Goal: Information Seeking & Learning: Find specific fact

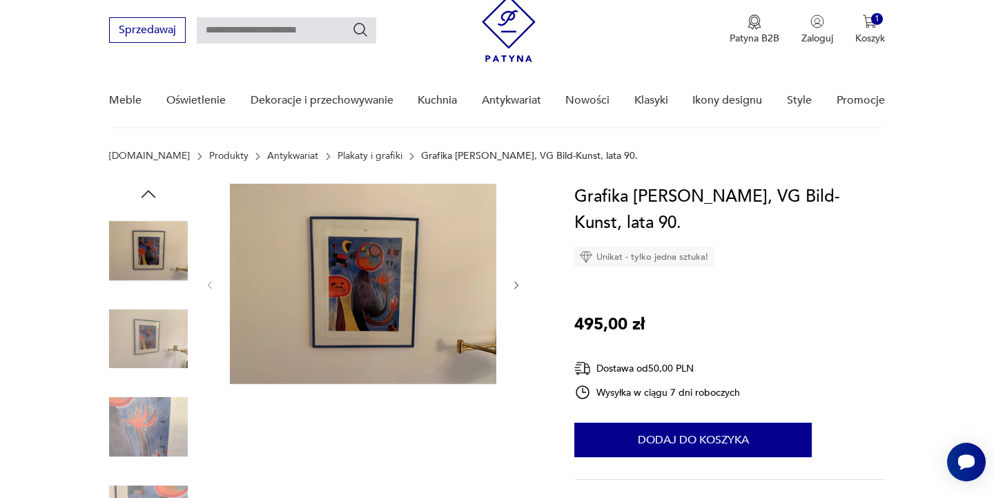
scroll to position [12, 0]
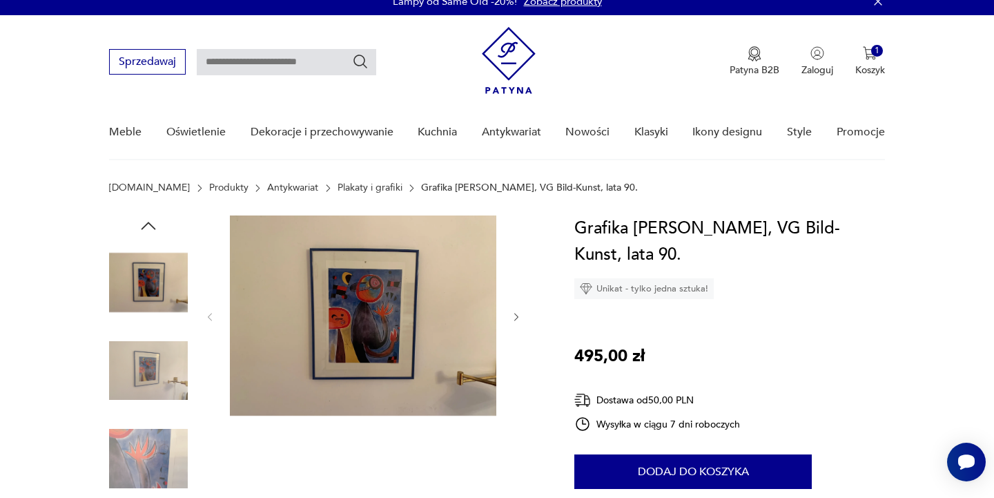
click at [144, 284] on img at bounding box center [148, 282] width 79 height 79
click at [146, 290] on img at bounding box center [148, 282] width 79 height 79
click at [388, 279] on img at bounding box center [363, 315] width 267 height 200
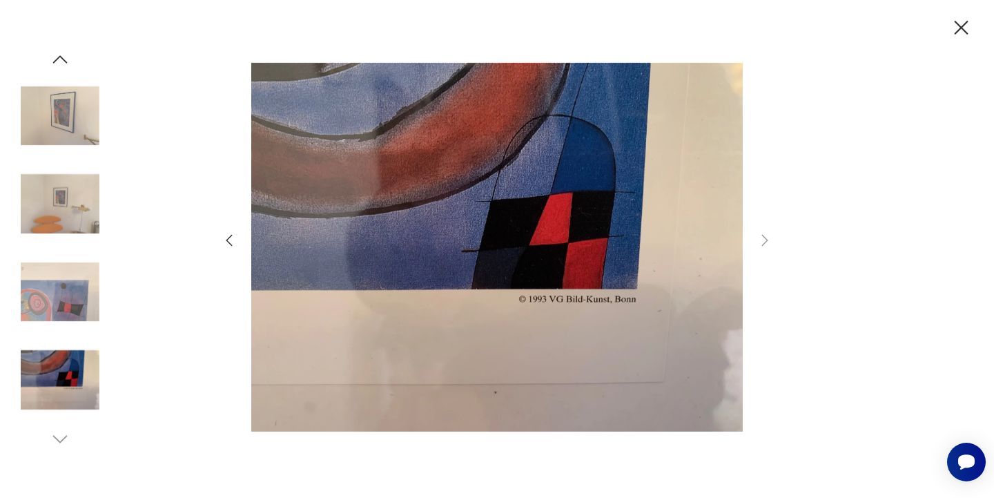
click at [958, 26] on icon "button" at bounding box center [962, 28] width 24 height 24
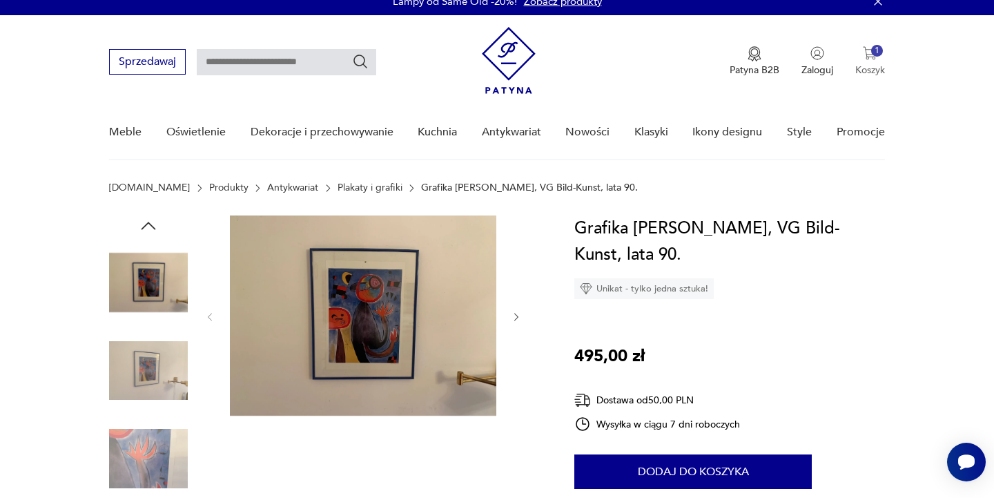
click at [873, 52] on div "1" at bounding box center [878, 51] width 12 height 12
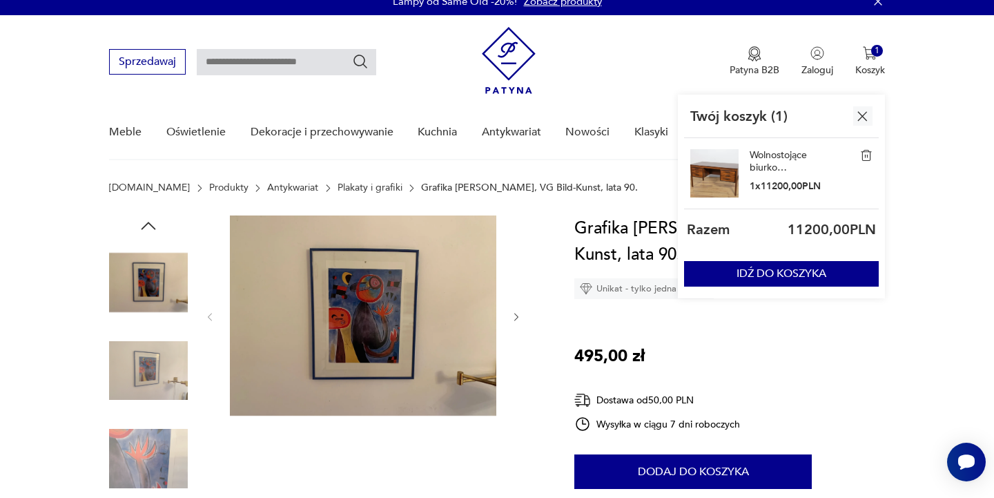
click at [712, 182] on img at bounding box center [715, 173] width 48 height 48
click at [718, 181] on img at bounding box center [715, 173] width 48 height 48
click at [779, 157] on link "Wolnostojące biurko palisandrowe, Dania, lata 60." at bounding box center [784, 161] width 69 height 25
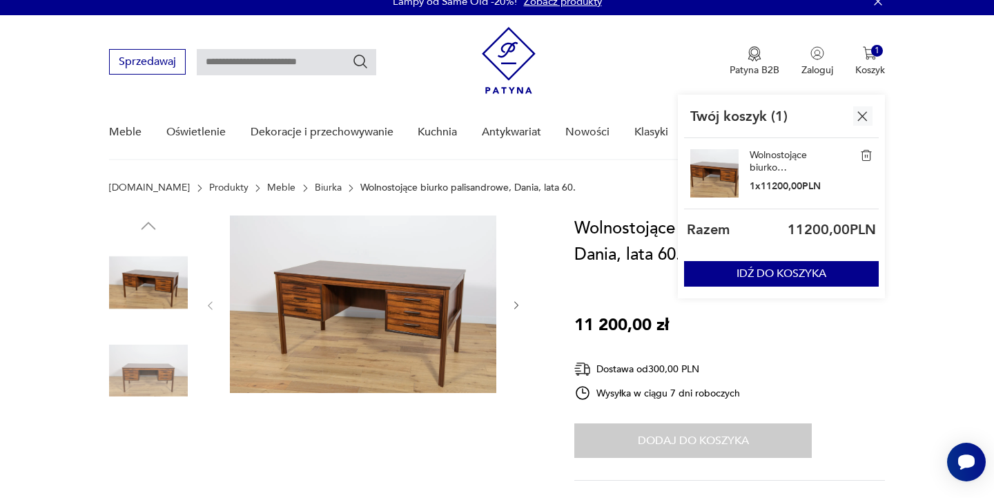
click at [408, 319] on img at bounding box center [363, 303] width 267 height 177
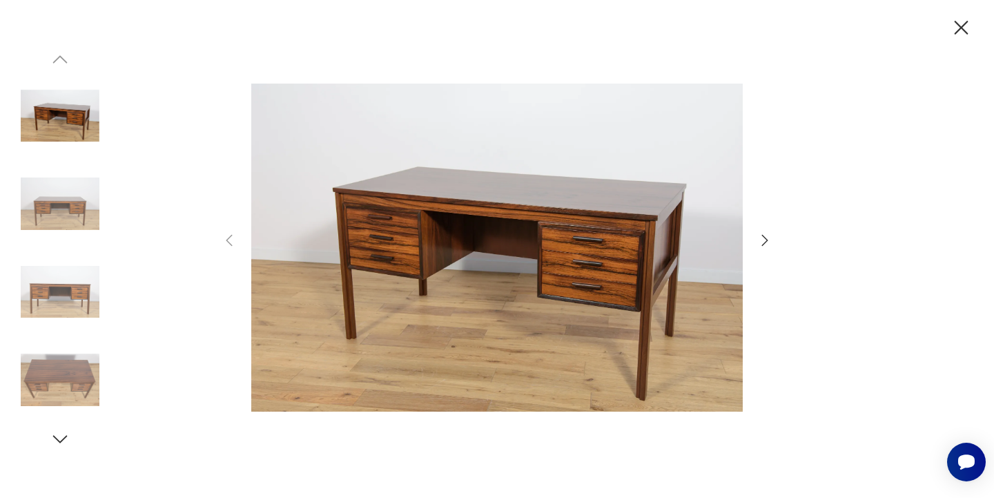
click at [763, 235] on icon "button" at bounding box center [765, 240] width 17 height 17
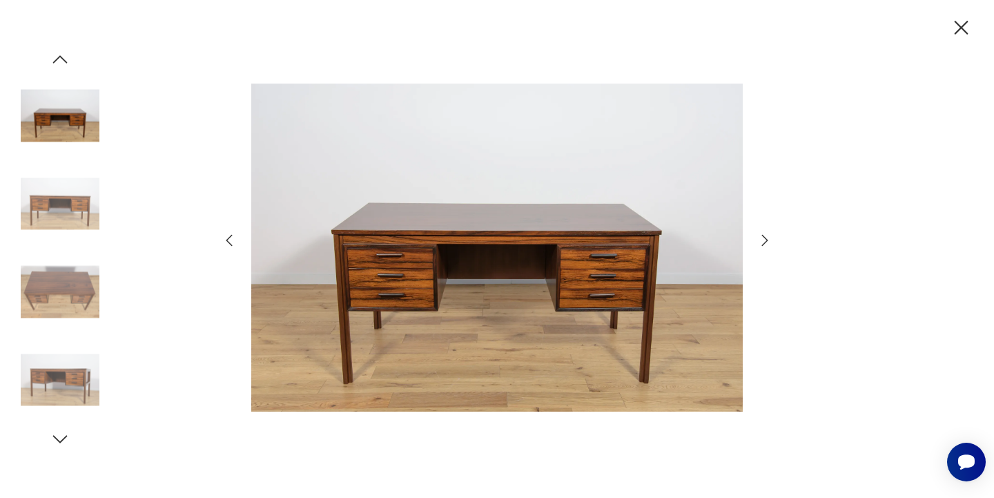
click at [763, 235] on icon "button" at bounding box center [765, 240] width 17 height 17
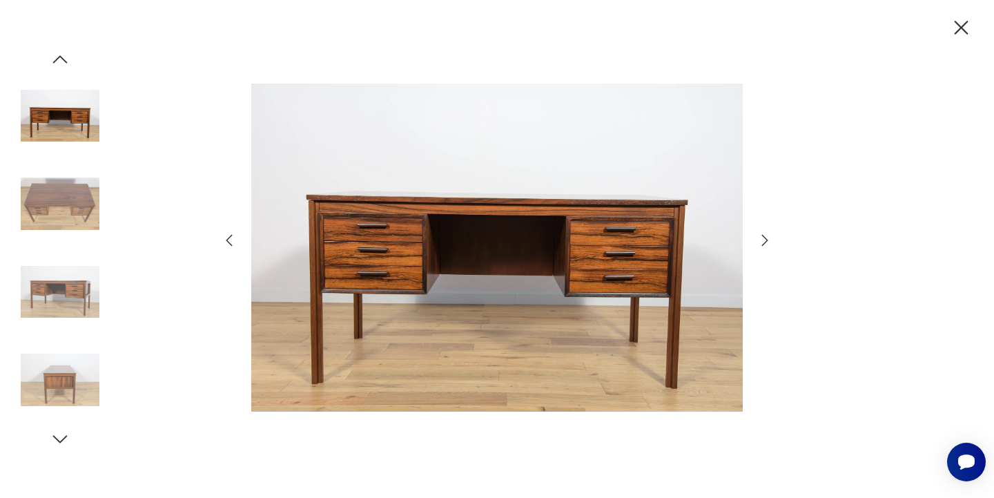
click at [763, 235] on icon "button" at bounding box center [765, 240] width 17 height 17
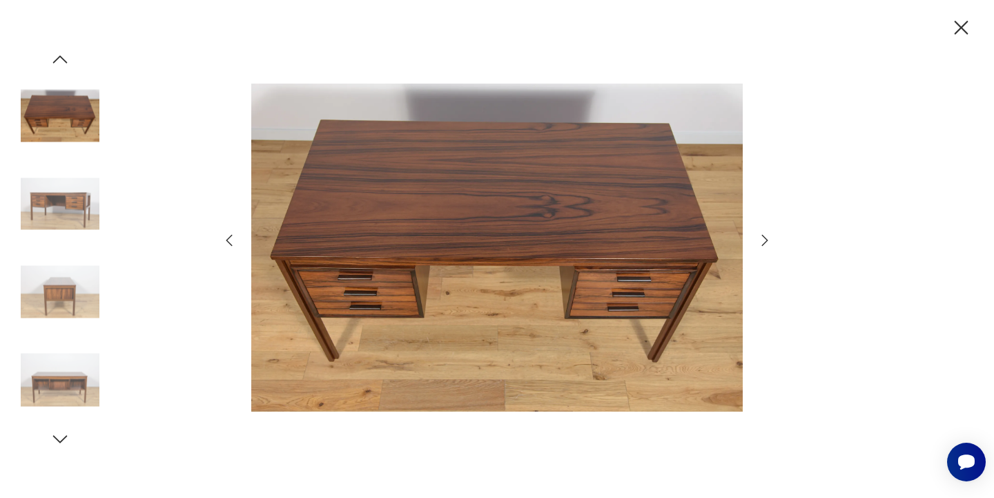
click at [763, 235] on icon "button" at bounding box center [765, 240] width 17 height 17
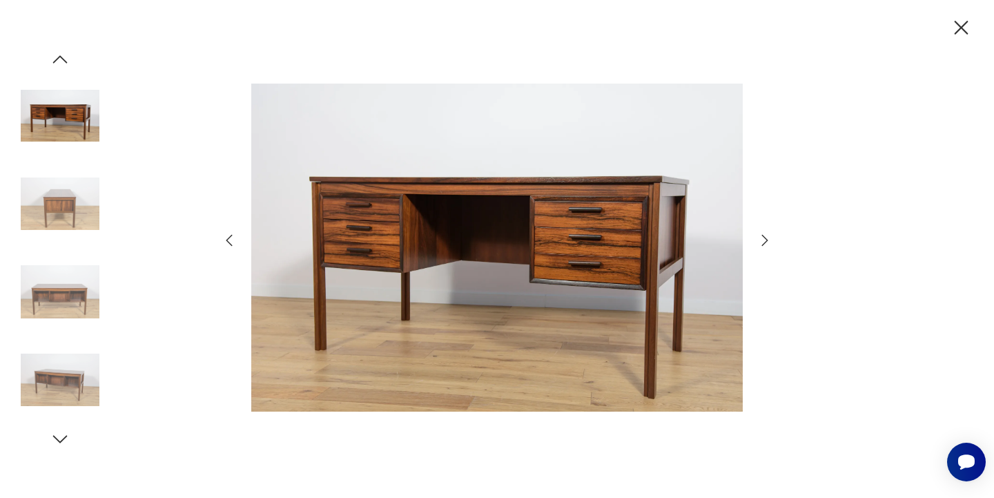
click at [763, 235] on icon "button" at bounding box center [765, 240] width 17 height 17
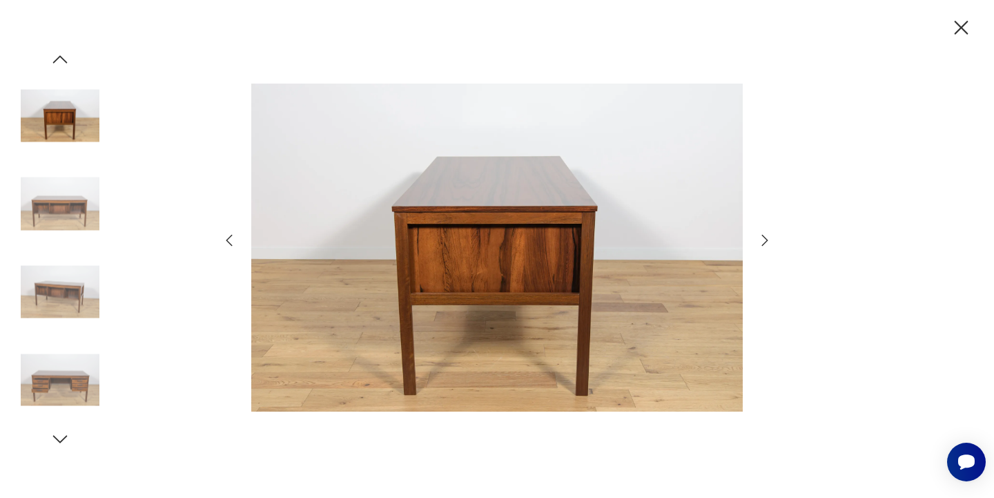
click at [763, 235] on icon "button" at bounding box center [765, 240] width 17 height 17
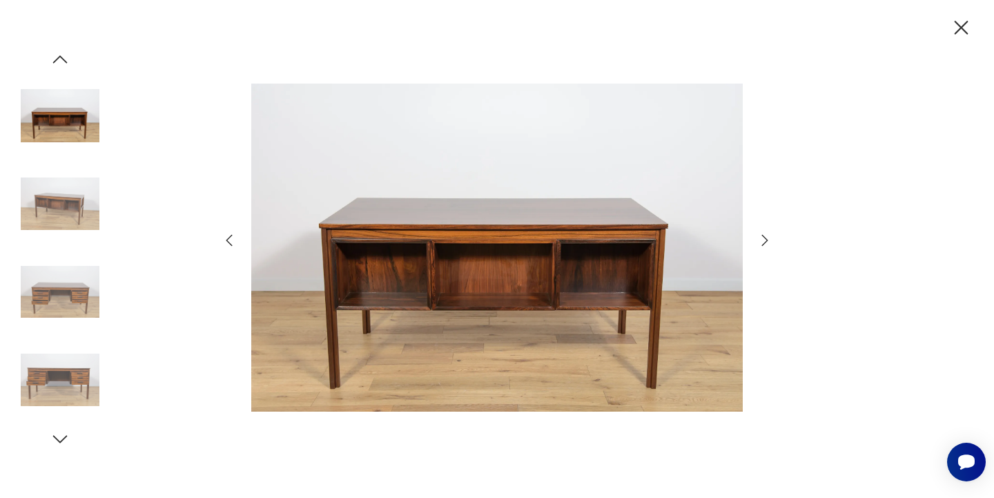
click at [963, 25] on icon "button" at bounding box center [962, 28] width 24 height 24
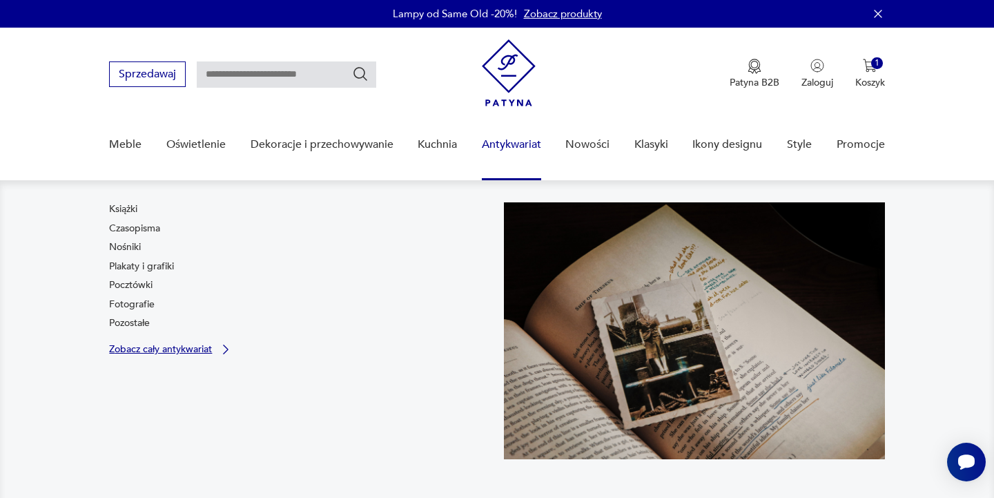
click at [140, 351] on p "Zobacz cały antykwariat" at bounding box center [160, 349] width 103 height 9
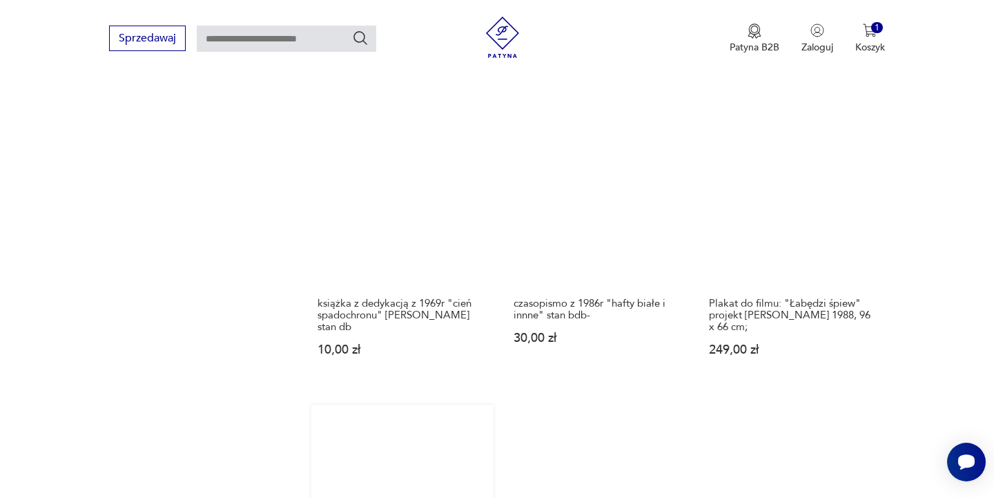
scroll to position [1380, 0]
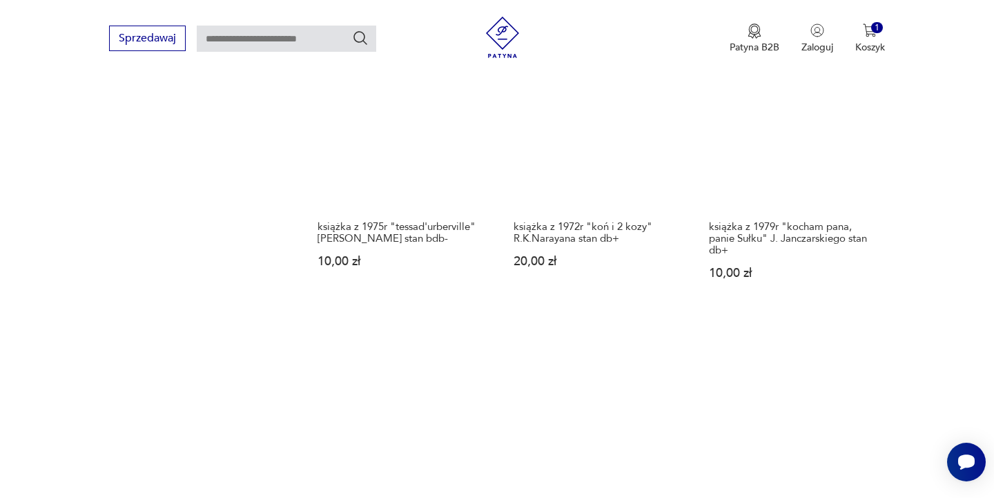
scroll to position [1425, 0]
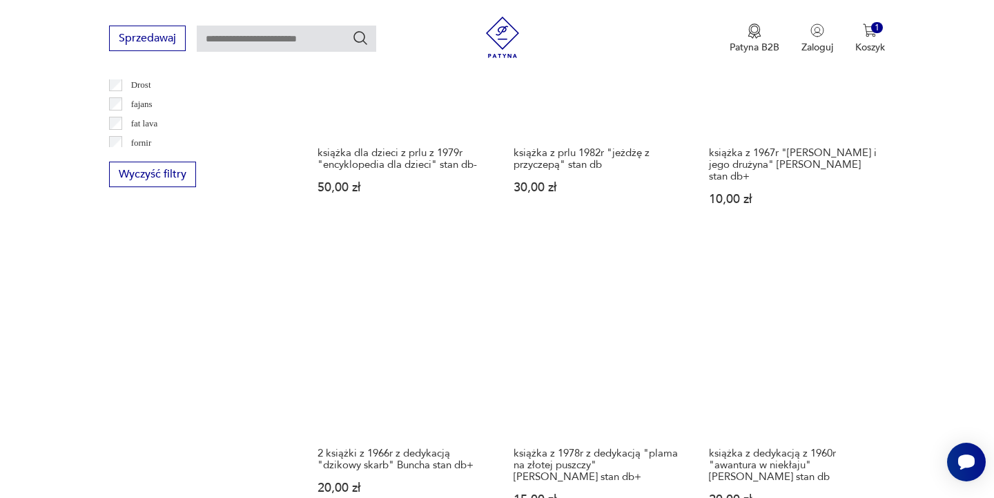
scroll to position [1229, 0]
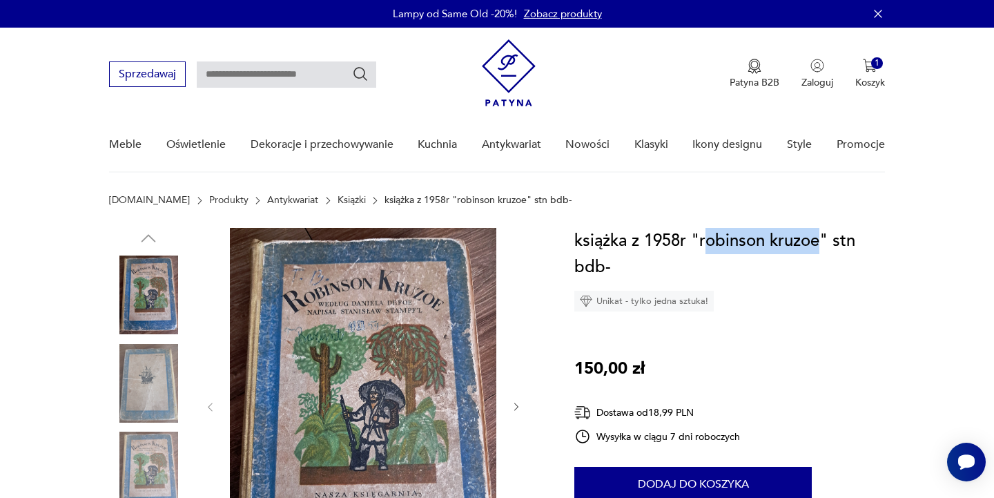
drag, startPoint x: 704, startPoint y: 241, endPoint x: 820, endPoint y: 249, distance: 116.3
click at [820, 249] on h1 "książka z 1958r "robinson kruzoe" stn bdb-" at bounding box center [730, 254] width 310 height 52
click at [733, 261] on h1 "książka z 1958r "robinson kruzoe" stn bdb-" at bounding box center [730, 254] width 310 height 52
drag, startPoint x: 703, startPoint y: 242, endPoint x: 821, endPoint y: 239, distance: 118.1
click at [821, 239] on h1 "książka z 1958r "robinson kruzoe" stn bdb-" at bounding box center [730, 254] width 310 height 52
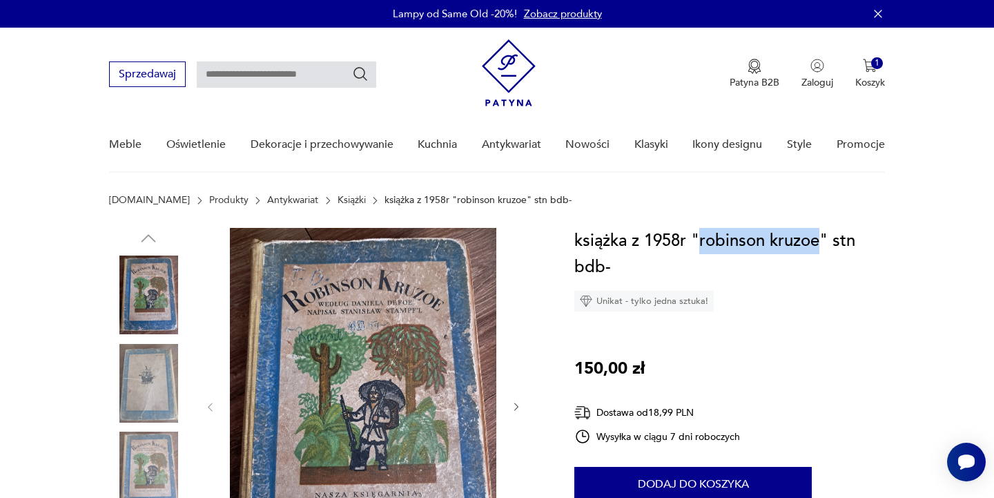
copy h1 "[PERSON_NAME]"
